Goal: Transaction & Acquisition: Purchase product/service

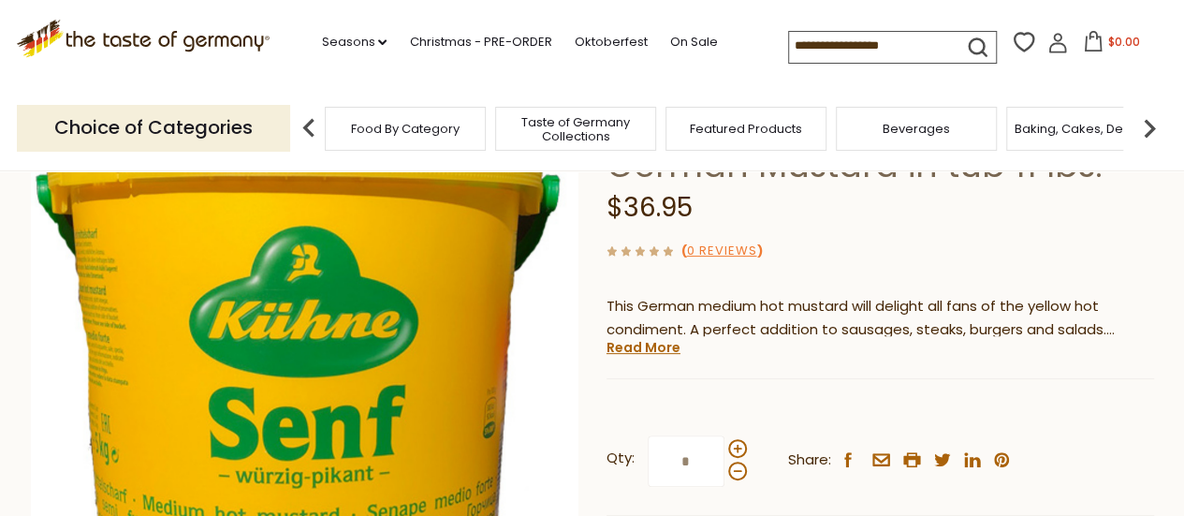
scroll to position [194, 0]
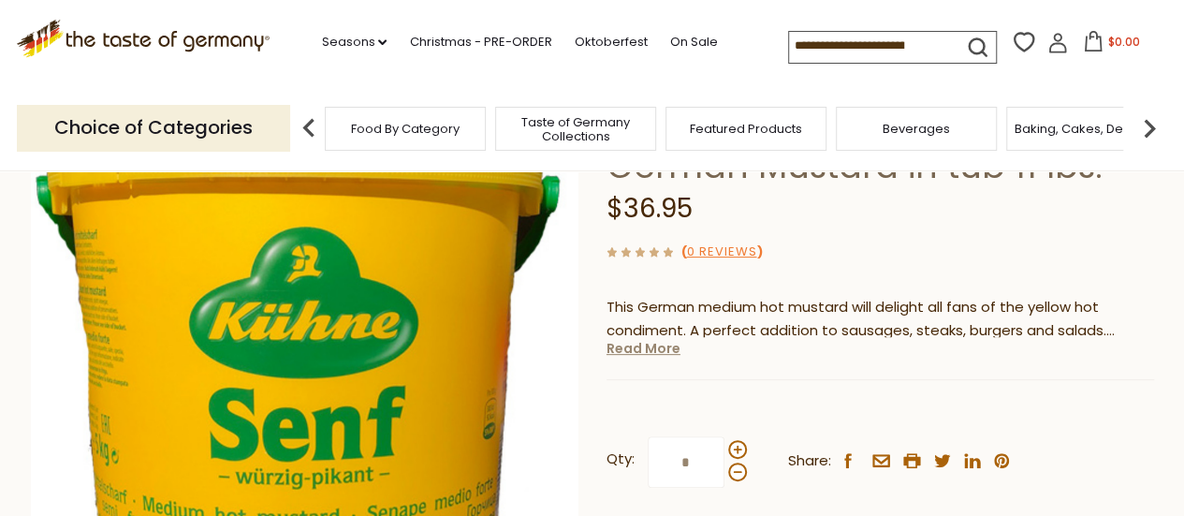
click at [668, 355] on link "Read More" at bounding box center [644, 348] width 74 height 19
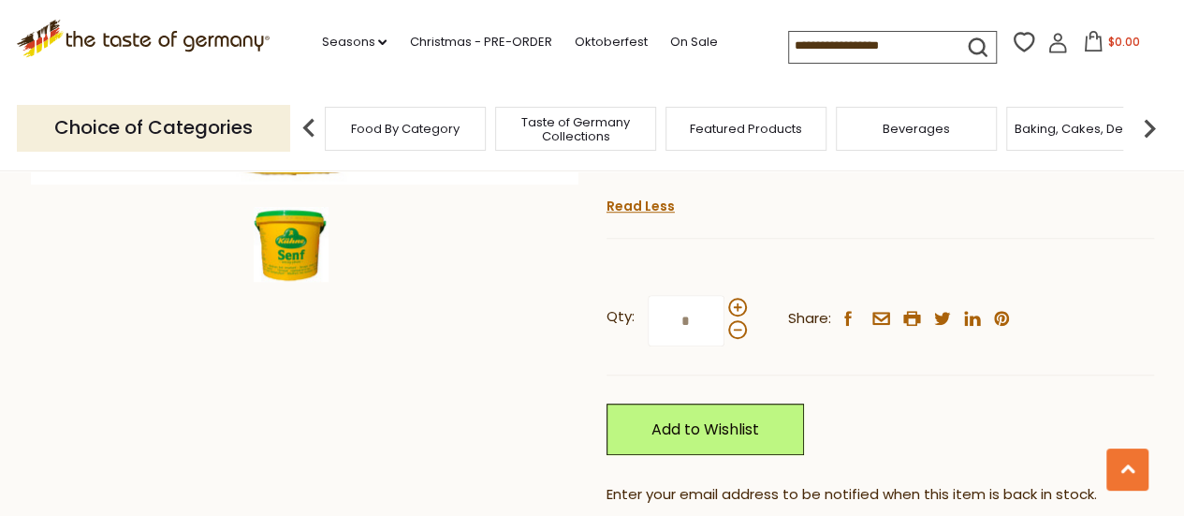
scroll to position [635, 0]
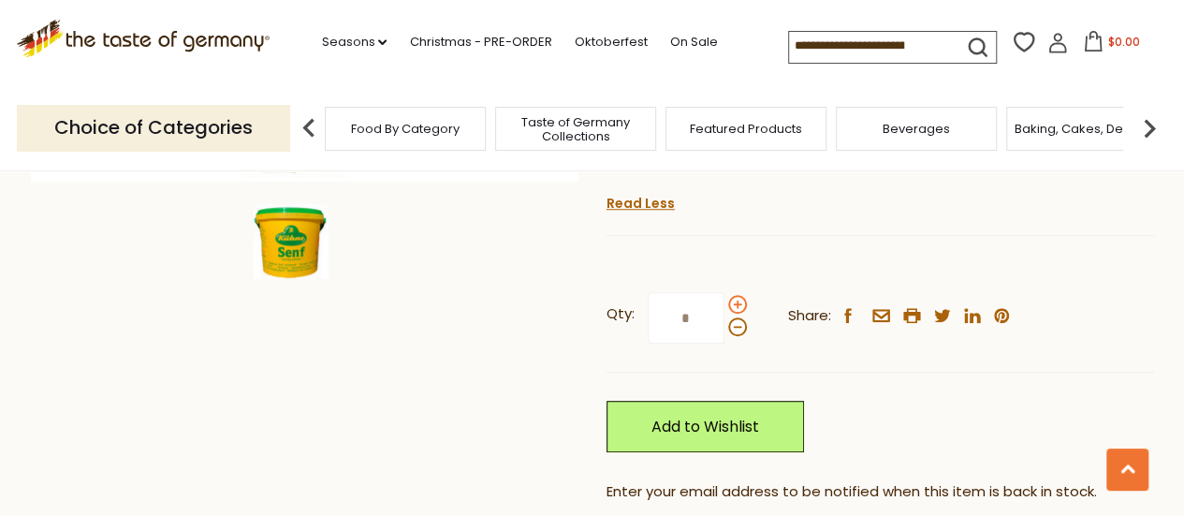
click at [734, 305] on span at bounding box center [737, 304] width 19 height 19
click at [724, 305] on input "*" at bounding box center [686, 317] width 77 height 51
click at [730, 332] on span at bounding box center [737, 326] width 19 height 19
click at [724, 332] on input "*" at bounding box center [686, 317] width 77 height 51
click at [730, 332] on span at bounding box center [737, 326] width 19 height 19
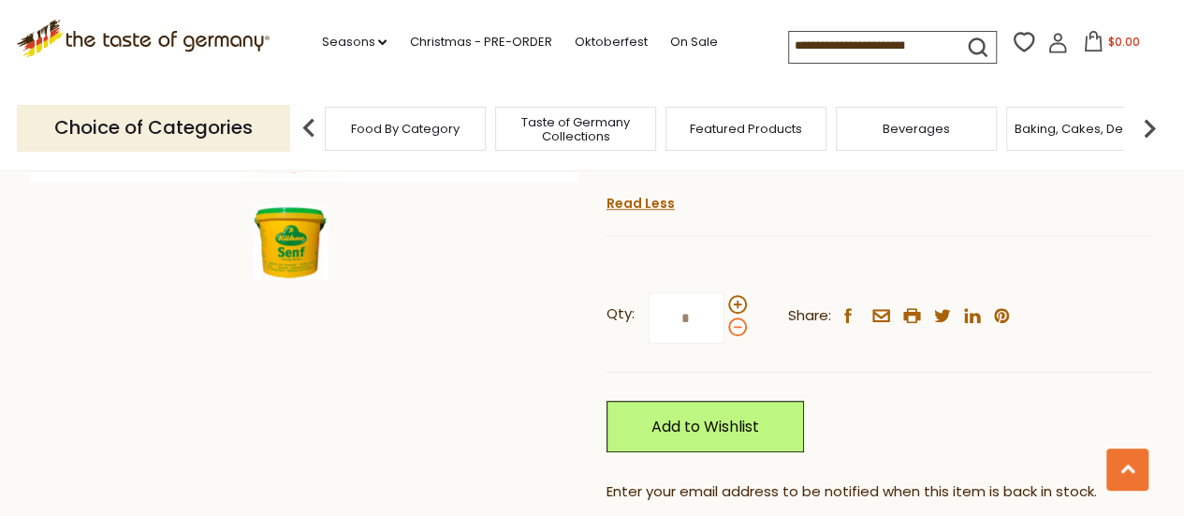
click at [724, 332] on input "*" at bounding box center [686, 317] width 77 height 51
click at [734, 299] on span at bounding box center [737, 304] width 19 height 19
click at [724, 299] on input "*" at bounding box center [686, 317] width 77 height 51
type input "*"
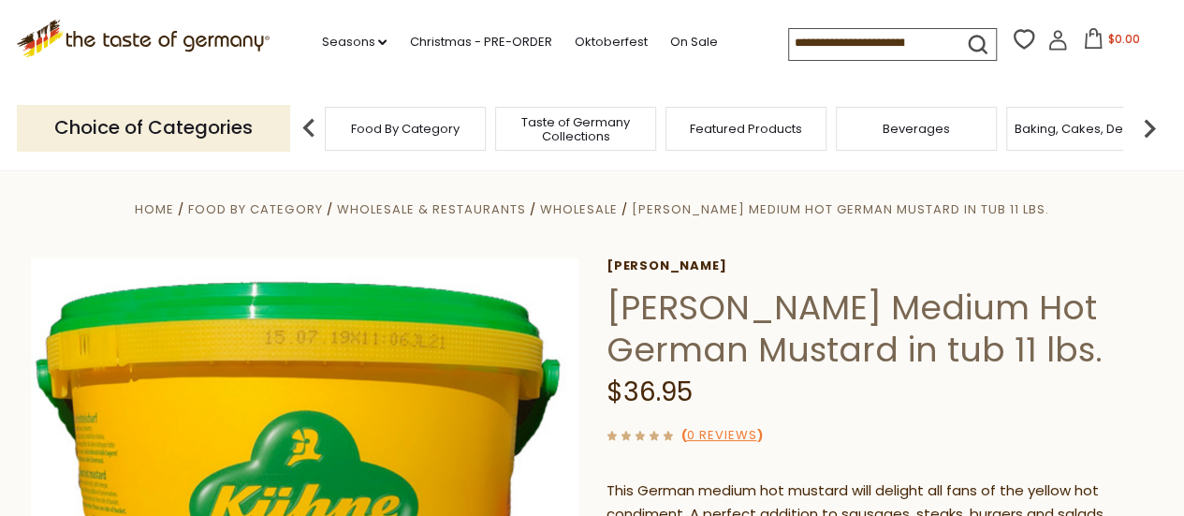
scroll to position [0, 0]
